Goal: Find specific page/section: Find specific page/section

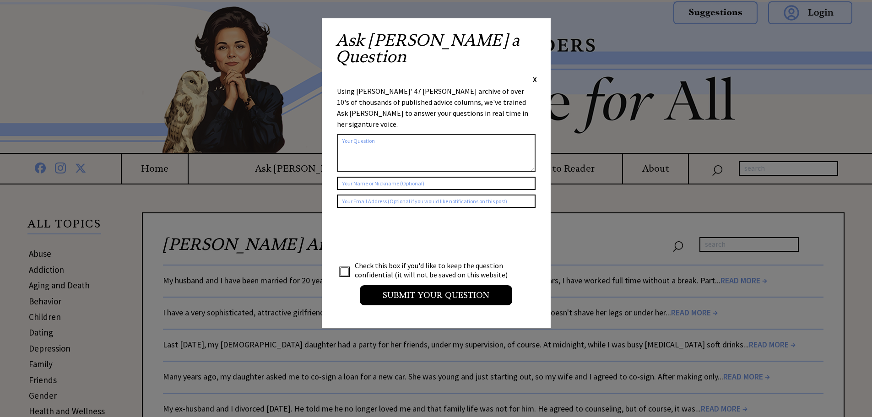
click at [534, 75] on span "X" at bounding box center [535, 79] width 4 height 9
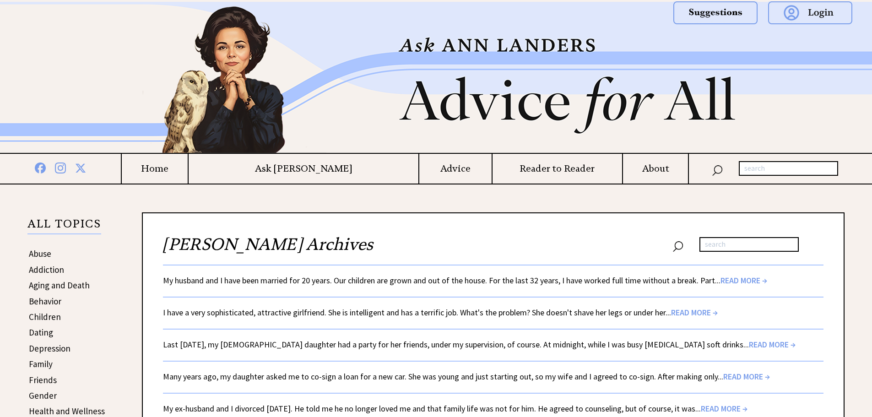
click at [758, 172] on input "text" at bounding box center [788, 168] width 99 height 15
type input "1970"
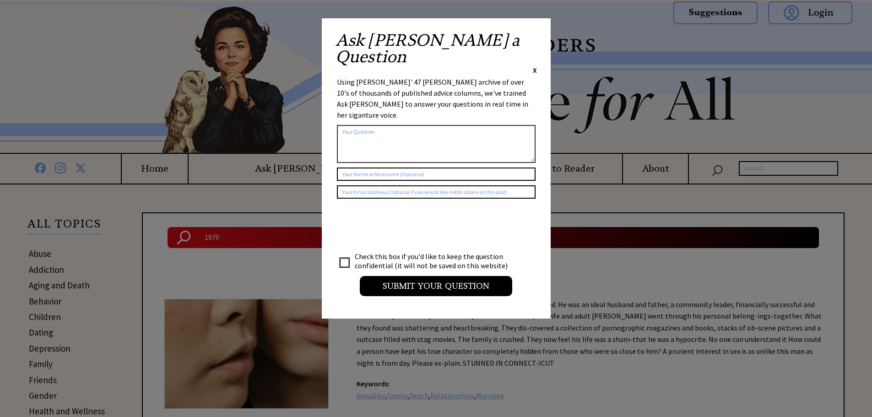
click at [536, 65] on span "X" at bounding box center [535, 69] width 4 height 9
